Goal: Transaction & Acquisition: Download file/media

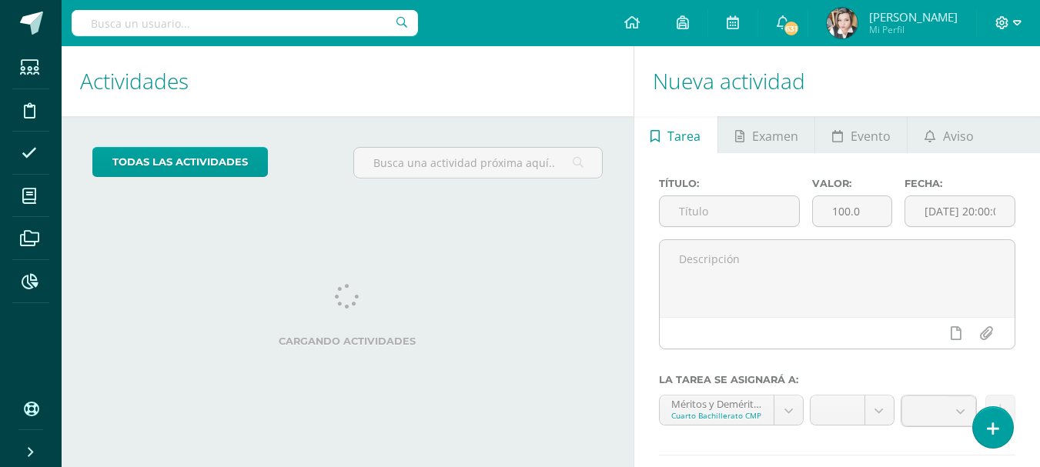
click at [1014, 25] on icon at bounding box center [1017, 23] width 8 height 14
click at [964, 93] on link "Configuración" at bounding box center [961, 83] width 122 height 22
click at [959, 102] on span "Cerrar sesión" at bounding box center [968, 105] width 69 height 15
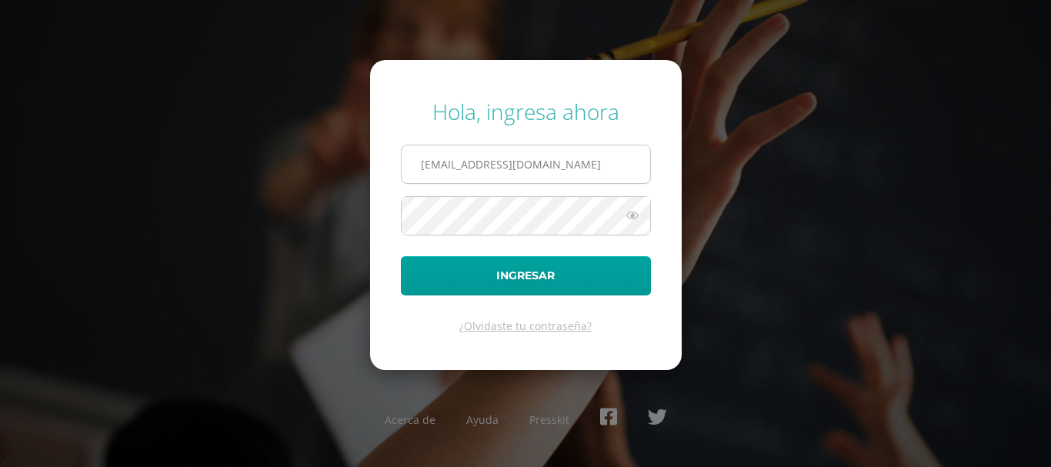
click at [587, 169] on input "kmejia@donbosco.edu.gt" at bounding box center [526, 164] width 249 height 38
type input "[EMAIL_ADDRESS][DOMAIN_NAME]"
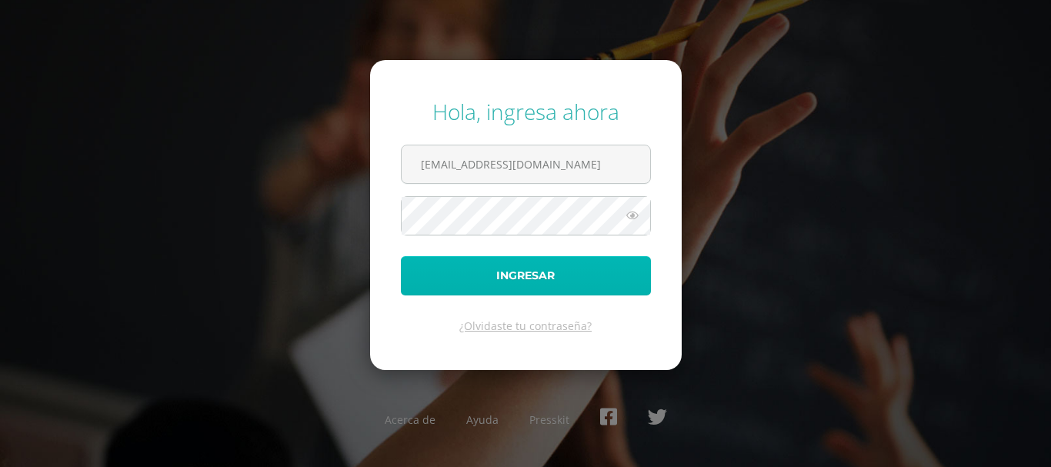
click at [549, 267] on button "Ingresar" at bounding box center [526, 275] width 250 height 39
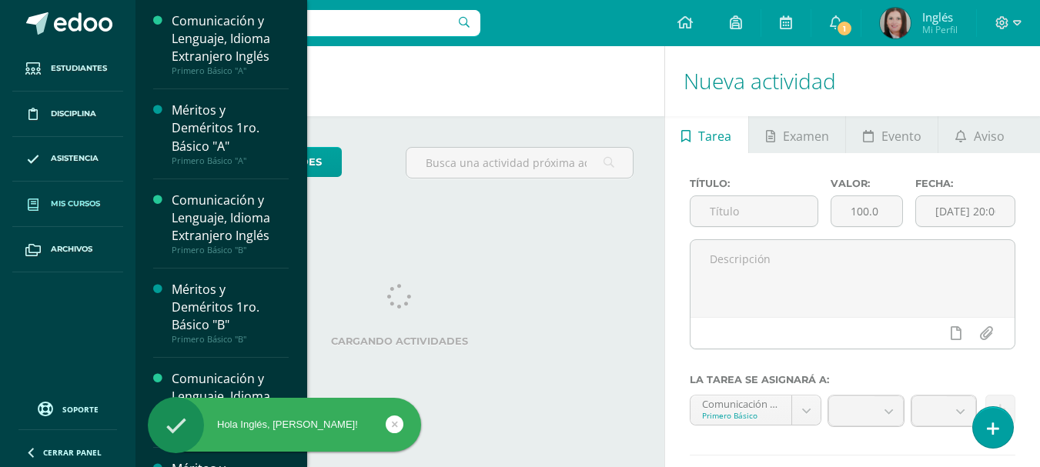
click at [72, 202] on span "Mis cursos" at bounding box center [75, 204] width 49 height 12
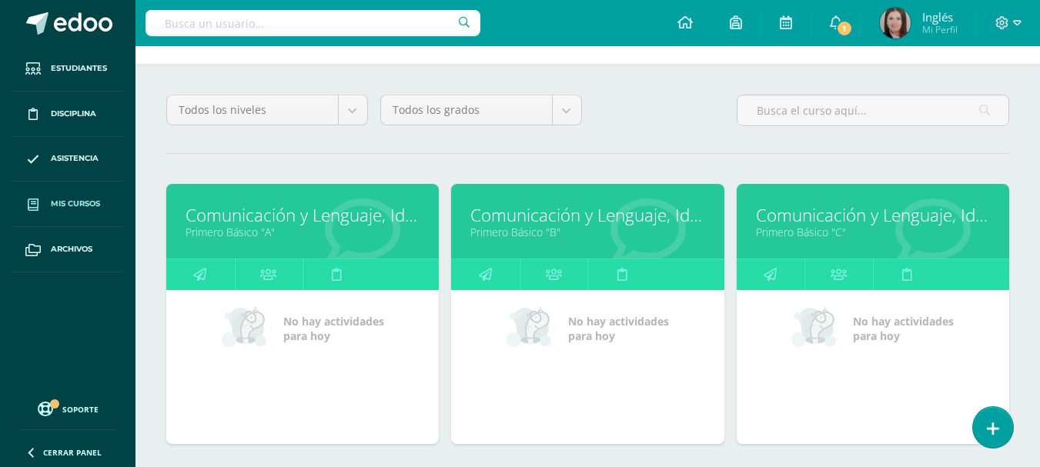
scroll to position [308, 0]
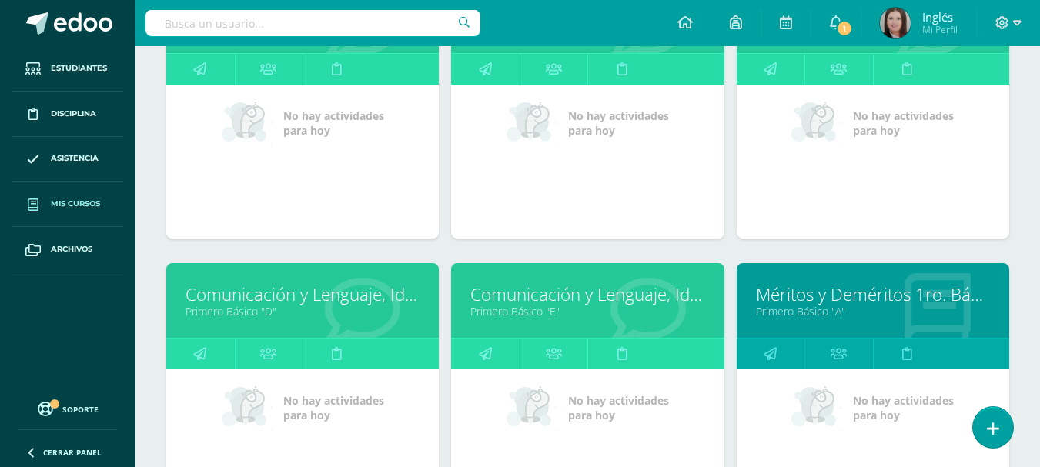
click at [332, 293] on link "Comunicación y Lenguaje, Idioma Extranjero Inglés" at bounding box center [302, 294] width 234 height 24
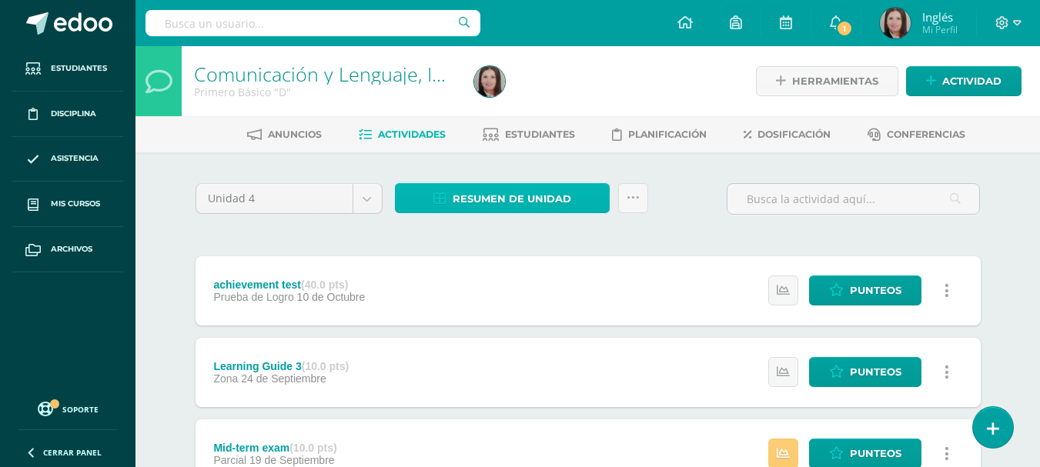
click at [606, 204] on link "Resumen de unidad" at bounding box center [502, 198] width 215 height 30
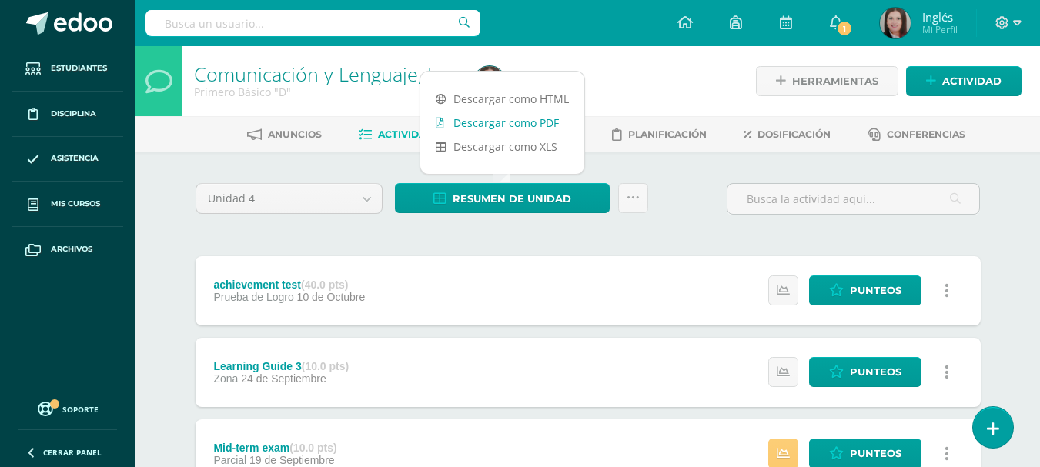
click at [543, 124] on link "Descargar como PDF" at bounding box center [502, 123] width 164 height 24
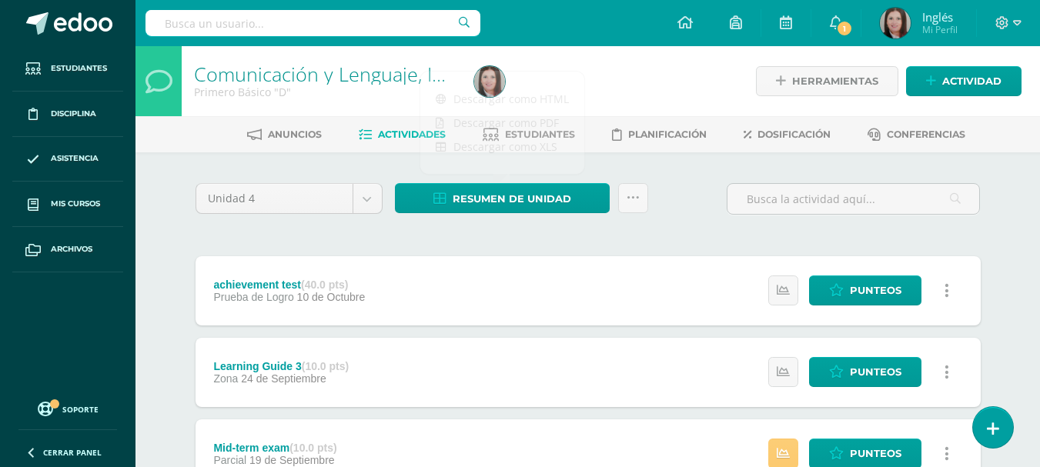
click at [643, 80] on div at bounding box center [611, 81] width 286 height 70
click at [1016, 21] on icon at bounding box center [1017, 22] width 8 height 5
click at [962, 100] on span "Cerrar sesión" at bounding box center [968, 105] width 69 height 15
